Goal: Transaction & Acquisition: Book appointment/travel/reservation

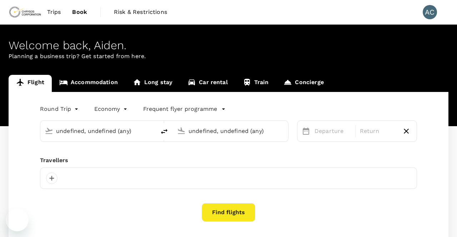
type input "Adelaide (ADL)"
type input "Kalgoorlie-[GEOGRAPHIC_DATA] (KGI)"
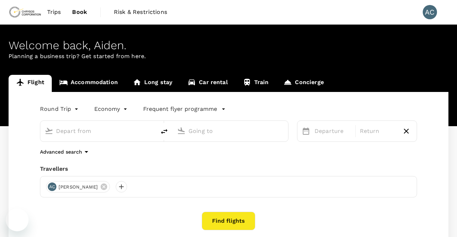
type input "Adelaide (ADL)"
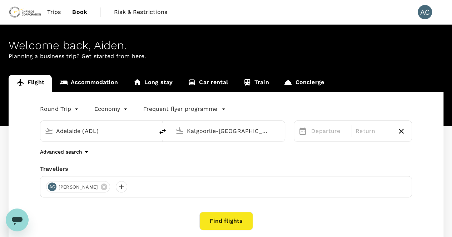
click at [246, 129] on input "Kalgoorlie-[GEOGRAPHIC_DATA] (KGI)" at bounding box center [228, 131] width 83 height 11
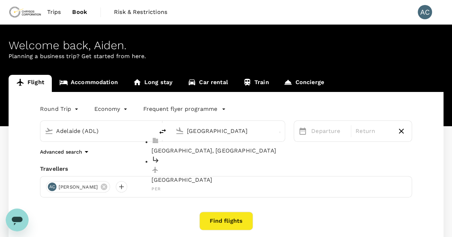
click at [196, 176] on p "[GEOGRAPHIC_DATA]" at bounding box center [233, 180] width 164 height 9
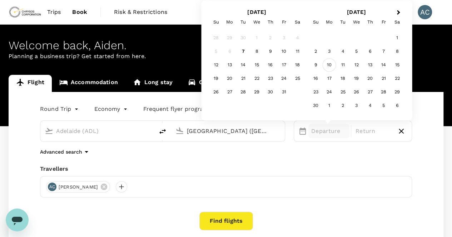
type input "[GEOGRAPHIC_DATA] ([GEOGRAPHIC_DATA])"
click at [327, 68] on div "10" at bounding box center [329, 66] width 14 height 14
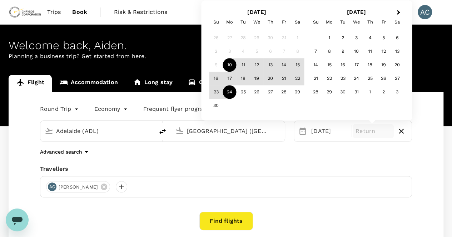
click at [230, 95] on div "24" at bounding box center [230, 93] width 14 height 14
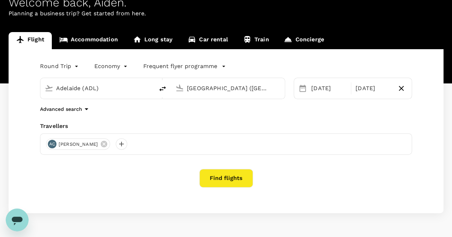
scroll to position [63, 0]
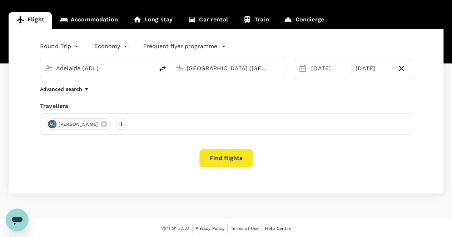
click at [231, 159] on button "Find flights" at bounding box center [226, 158] width 54 height 19
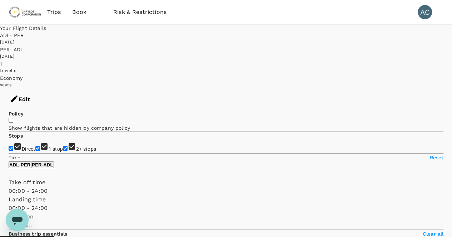
click at [40, 89] on button "Edit" at bounding box center [20, 99] width 40 height 21
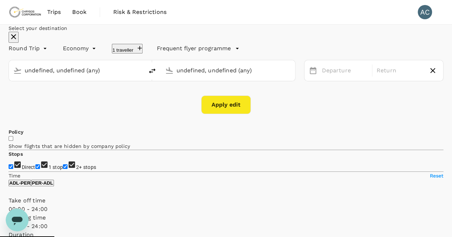
type input "Adelaide (ADL)"
type input "[GEOGRAPHIC_DATA] ([GEOGRAPHIC_DATA])"
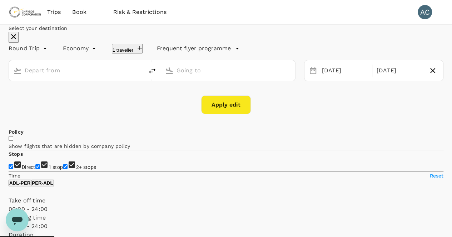
type input "Adelaide (ADL)"
type input "[GEOGRAPHIC_DATA] ([GEOGRAPHIC_DATA])"
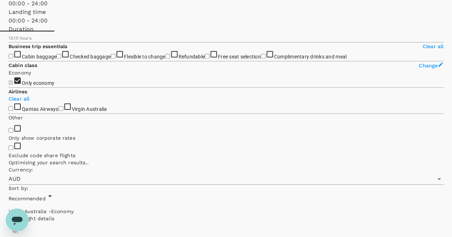
scroll to position [208, 0]
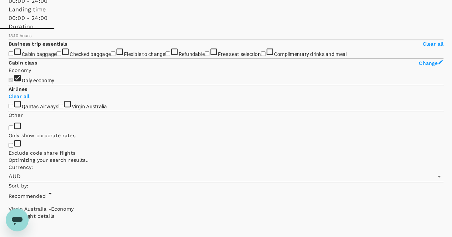
checkbox input "false"
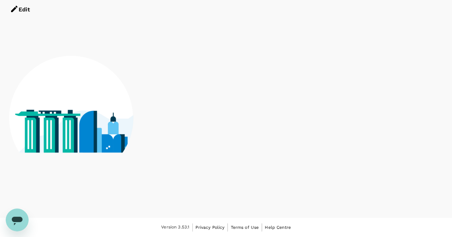
scroll to position [28, 0]
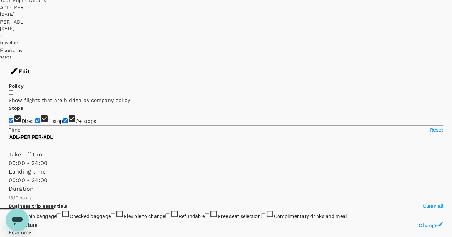
type input "AUD"
type input "1440"
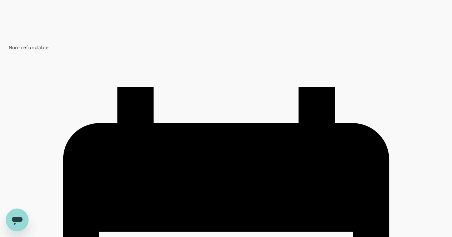
scroll to position [935, 0]
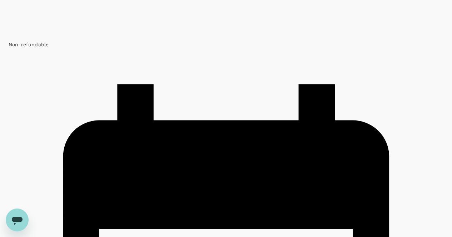
type input "820"
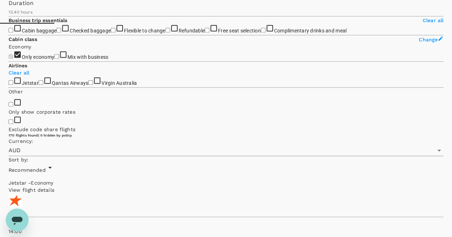
scroll to position [214, 0]
click at [124, 33] on span "Flexible to change" at bounding box center [144, 30] width 41 height 6
click at [111, 32] on input "Flexible to change" at bounding box center [113, 29] width 5 height 5
checkbox input "true"
click at [70, 33] on span "Checked baggage" at bounding box center [90, 30] width 41 height 6
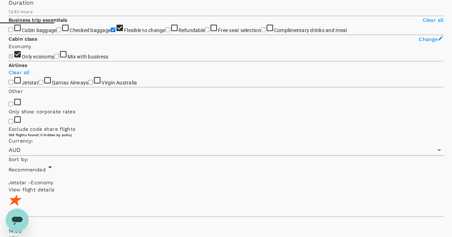
click at [56, 32] on input "Checked baggage" at bounding box center [58, 29] width 5 height 5
checkbox input "true"
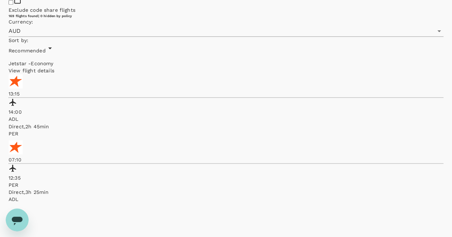
scroll to position [334, 0]
checkbox input "true"
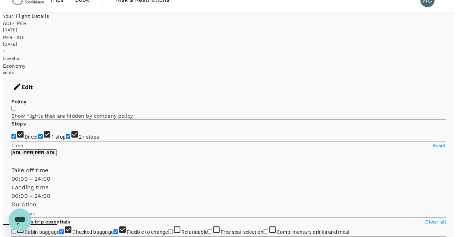
scroll to position [12, 0]
